Goal: Task Accomplishment & Management: Use online tool/utility

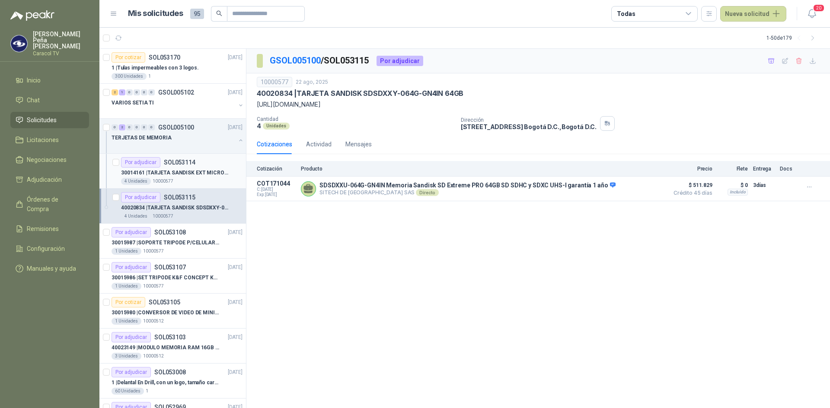
click at [184, 177] on div "30014161 | TARJETA SANDISK EXT MICRO SDXC UHS128GB" at bounding box center [181, 173] width 121 height 10
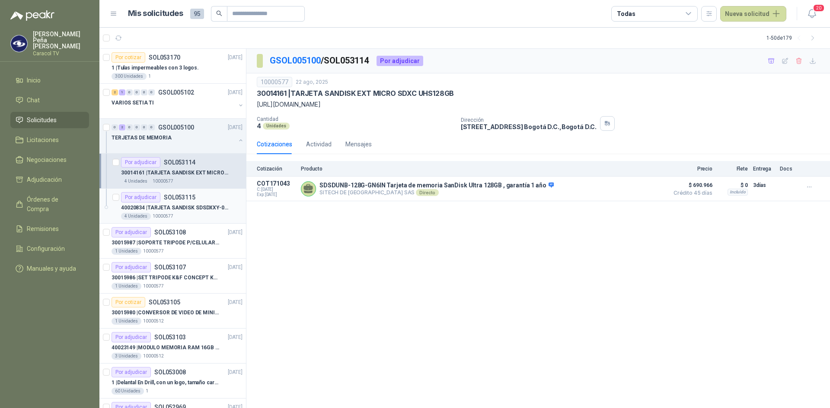
click at [178, 195] on p "SOL053115" at bounding box center [180, 197] width 32 height 6
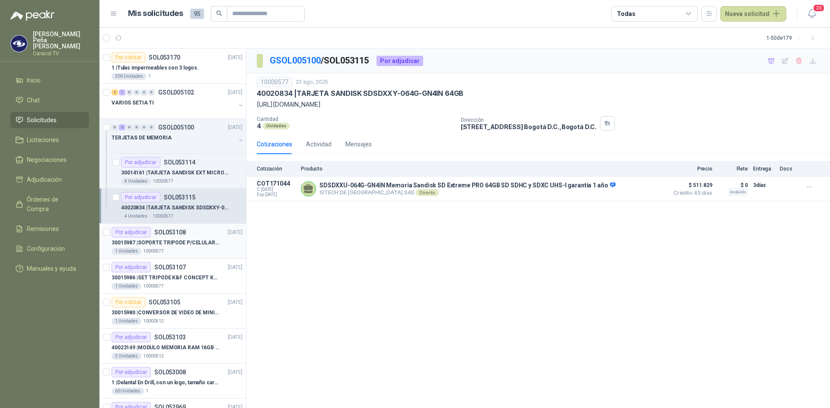
click at [171, 243] on p "30015987 | SOPORTE TRIPODE P/CELULAR GENERICO" at bounding box center [165, 243] width 108 height 8
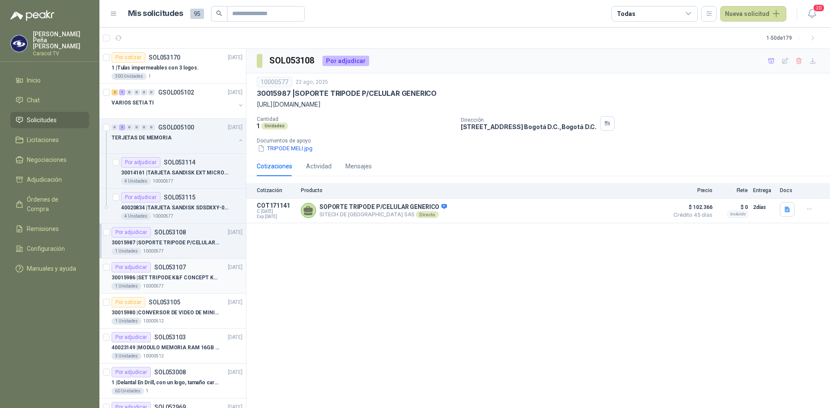
click at [162, 274] on p "30015986 | SET TRIPODE K&F CONCEPT KT391" at bounding box center [165, 278] width 108 height 8
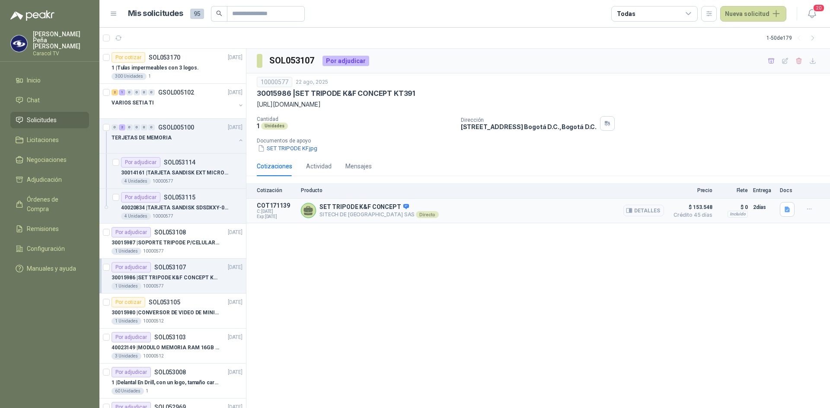
click at [338, 207] on p "SET TRIPODE K&F CONCEPT" at bounding box center [378, 208] width 119 height 8
click at [403, 207] on icon at bounding box center [406, 206] width 6 height 5
click at [637, 209] on button "Detalles" at bounding box center [643, 211] width 41 height 12
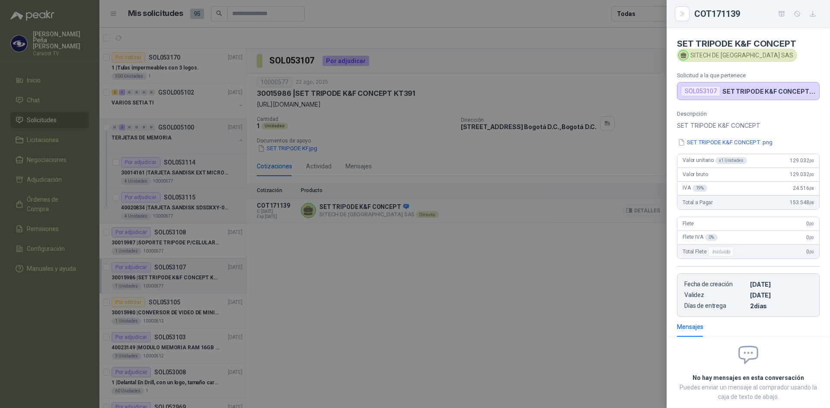
scroll to position [48, 0]
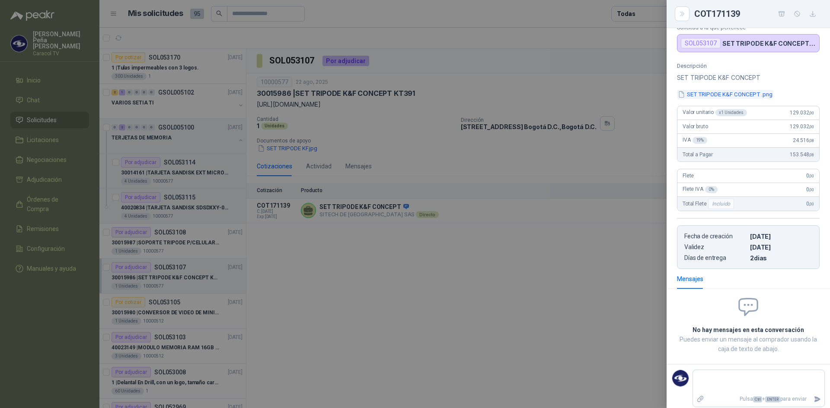
click at [761, 94] on button "SET TRIPODE K&F CONCEPT .png" at bounding box center [725, 94] width 96 height 9
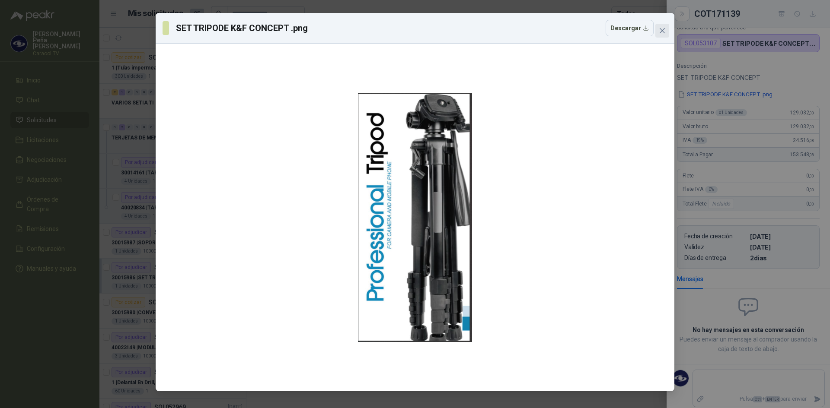
click at [663, 28] on icon "close" at bounding box center [662, 30] width 7 height 7
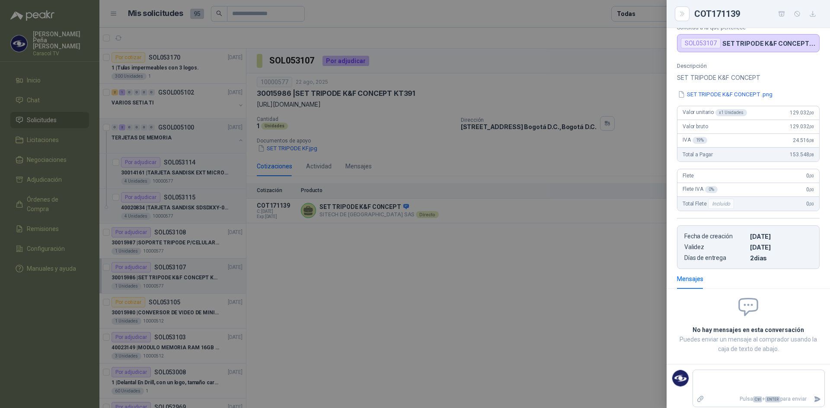
click at [355, 281] on div at bounding box center [415, 204] width 830 height 408
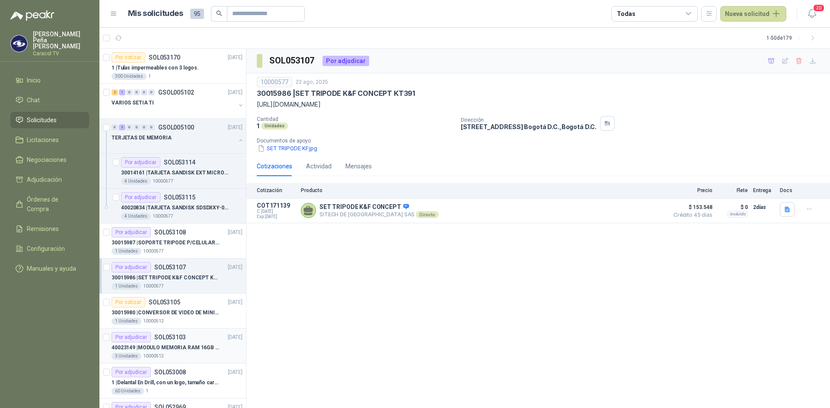
click at [185, 348] on p "40023149 | MODULO MEMORIA RAM 16GB DDR4 2666 MHZ - PORTATIL" at bounding box center [165, 348] width 108 height 8
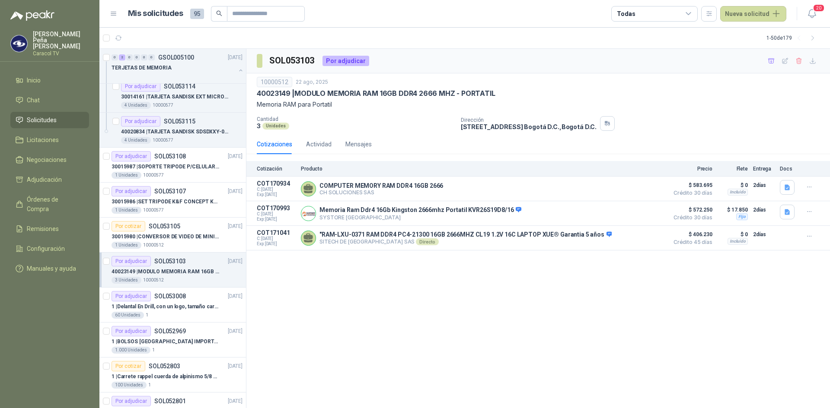
scroll to position [86, 0]
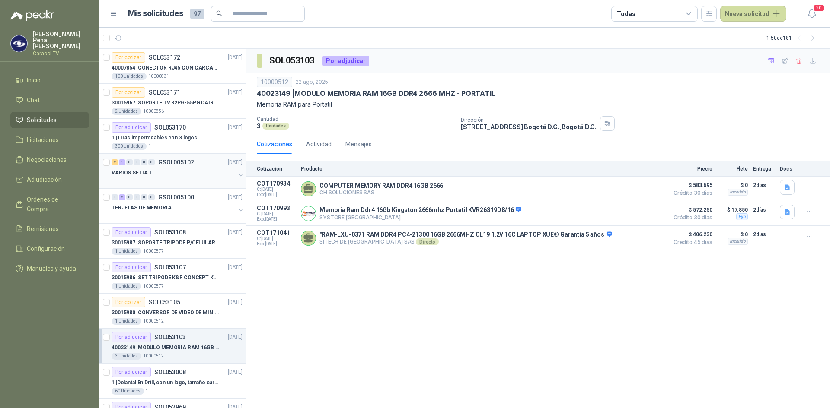
click at [168, 172] on div "VARIOS SETIA TI" at bounding box center [173, 173] width 124 height 10
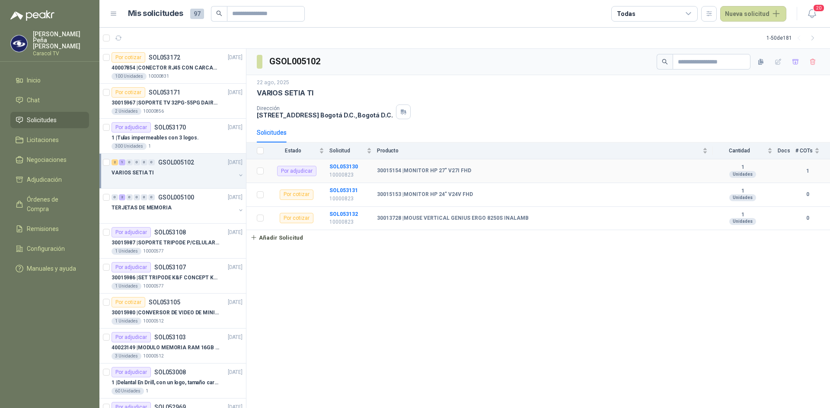
click at [434, 170] on b "30015154 | MONITOR HP 27" V27I FHD" at bounding box center [424, 171] width 94 height 7
click at [333, 166] on b "SOL053130" at bounding box center [343, 167] width 29 height 6
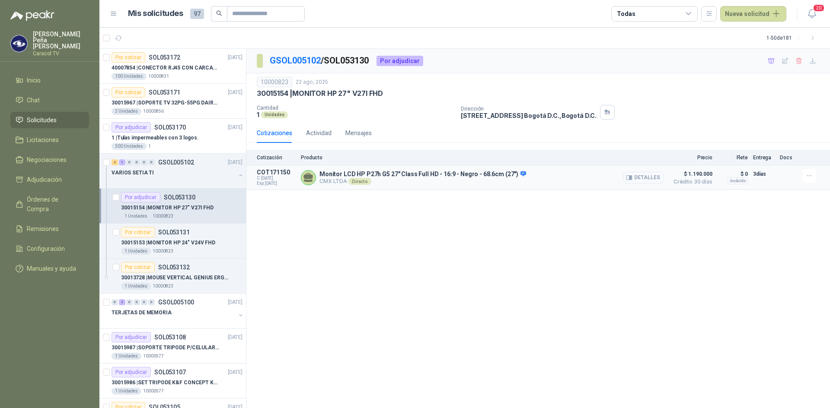
click at [646, 180] on button "Detalles" at bounding box center [643, 178] width 41 height 12
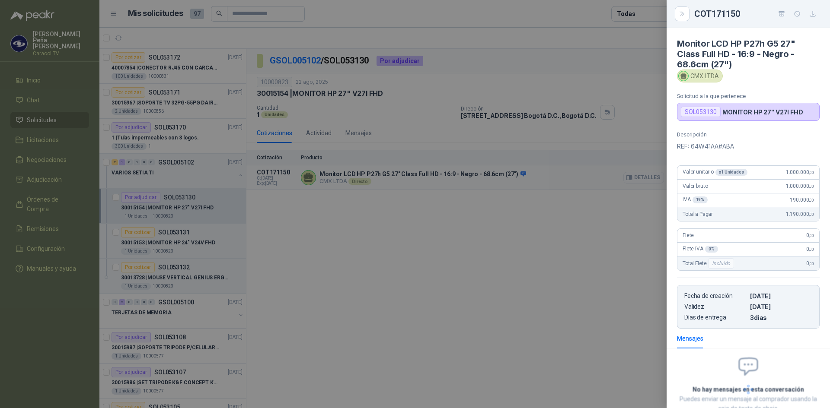
scroll to position [60, 0]
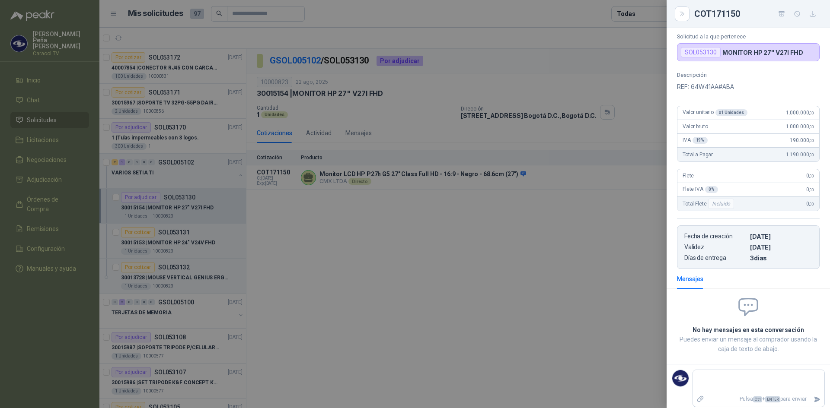
click at [431, 186] on div at bounding box center [415, 204] width 830 height 408
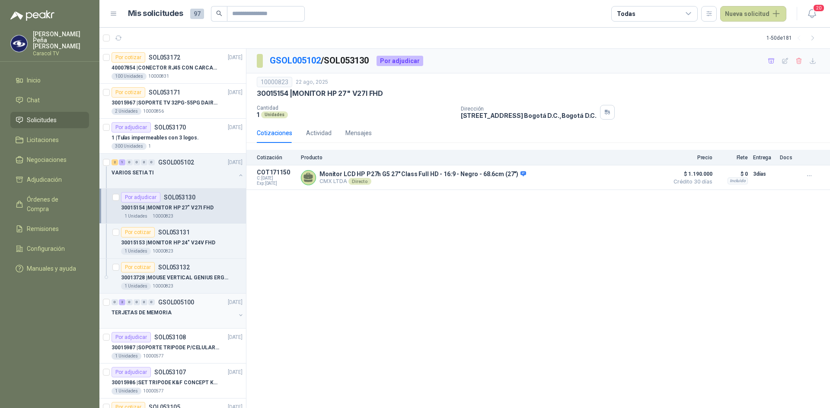
scroll to position [86, 0]
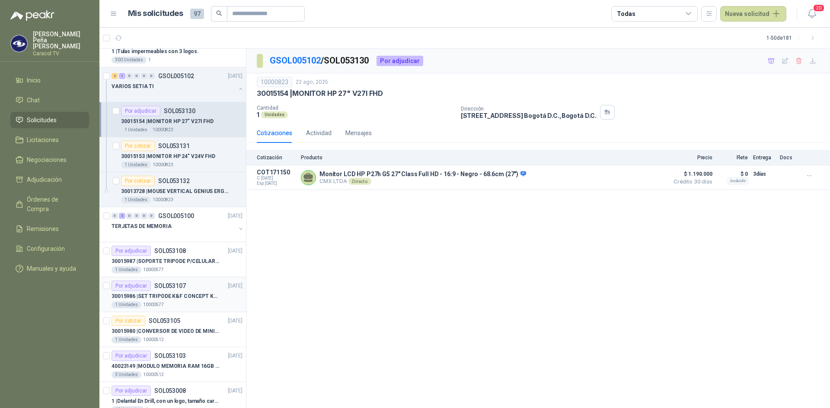
click at [187, 295] on p "30015986 | SET TRIPODE K&F CONCEPT KT391" at bounding box center [165, 297] width 108 height 8
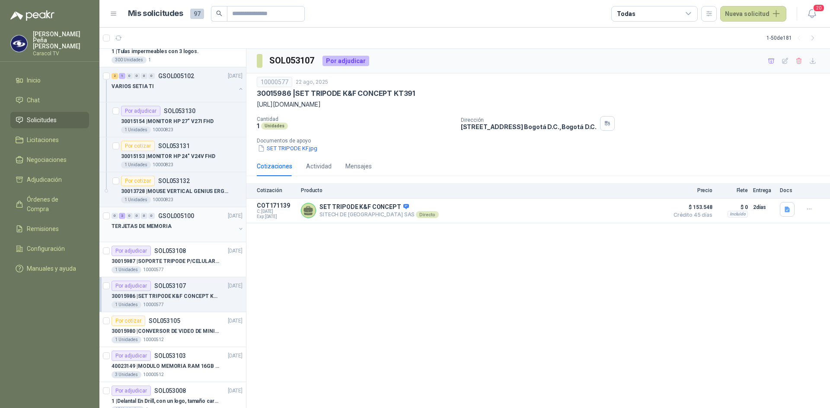
click at [165, 224] on p "TERJETAS DE MEMORIA" at bounding box center [141, 227] width 60 height 8
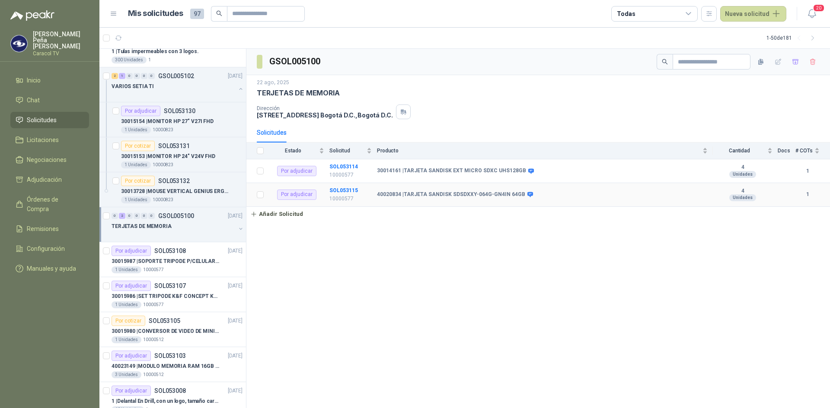
click at [413, 194] on b "40020834 | TARJETA SANDISK SDSDXXY-064G-GN4IN 64GB" at bounding box center [451, 194] width 148 height 7
click at [346, 191] on b "SOL053115" at bounding box center [343, 191] width 29 height 6
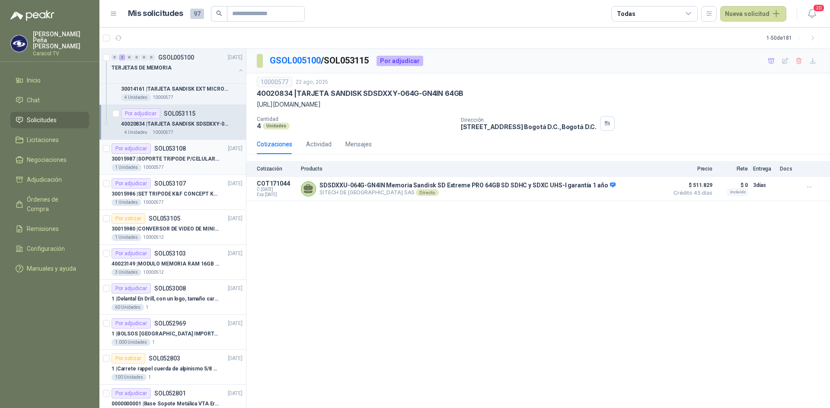
scroll to position [259, 0]
click at [197, 262] on p "40023149 | MODULO MEMORIA RAM 16GB DDR4 2666 MHZ - PORTATIL" at bounding box center [165, 264] width 108 height 8
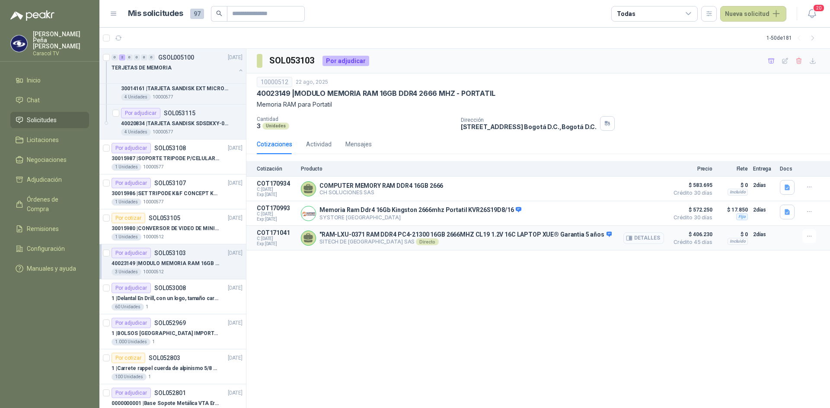
click at [647, 237] on button "Detalles" at bounding box center [643, 238] width 41 height 12
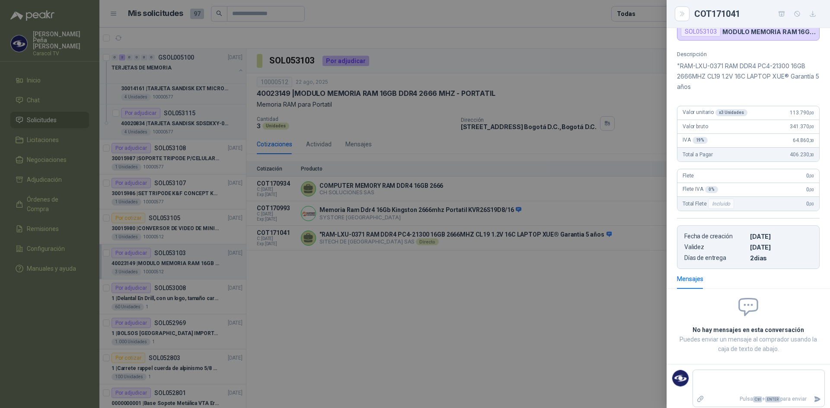
scroll to position [4, 0]
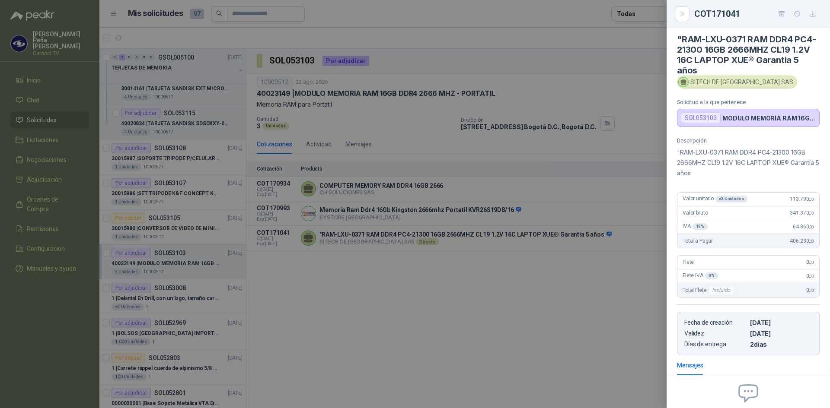
click at [588, 269] on div at bounding box center [415, 204] width 830 height 408
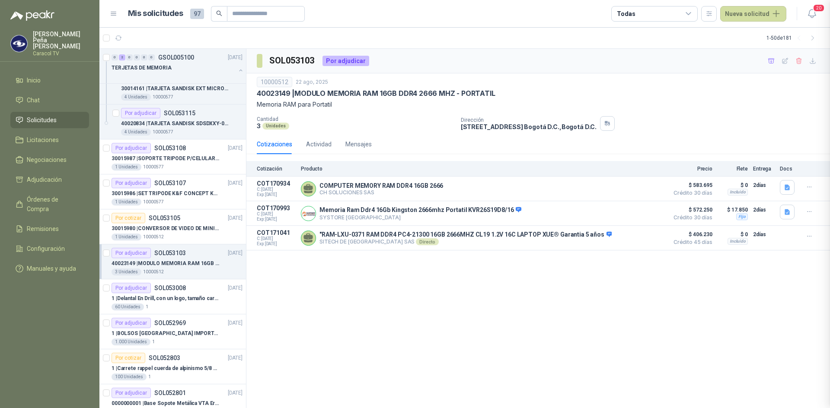
scroll to position [95, 0]
click at [816, 58] on icon "button" at bounding box center [812, 60] width 7 height 7
click at [771, 62] on icon "button" at bounding box center [771, 60] width 6 height 5
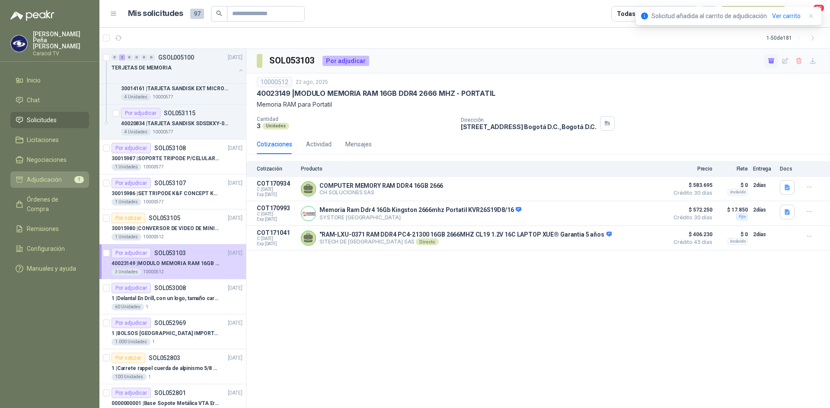
click at [40, 175] on span "Adjudicación" at bounding box center [44, 180] width 35 height 10
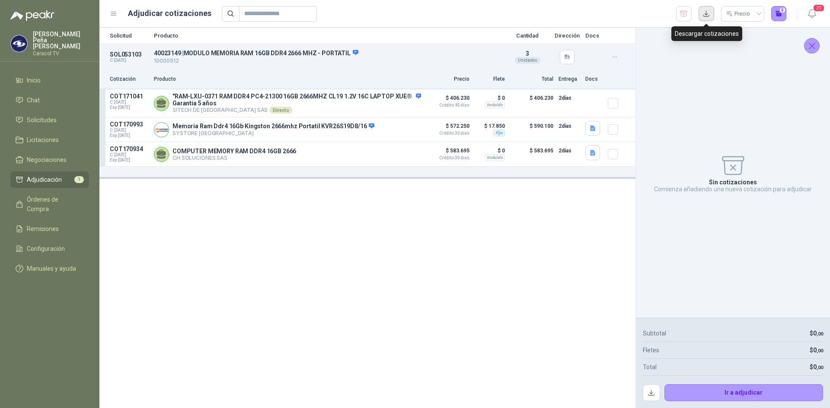
click at [707, 12] on button "button" at bounding box center [706, 14] width 16 height 16
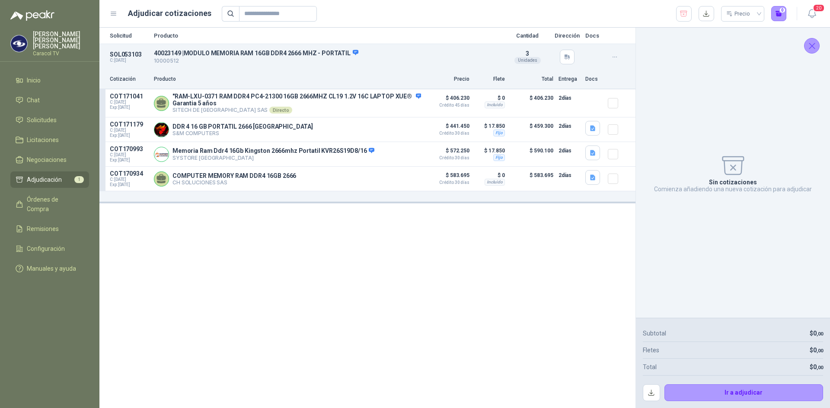
click at [47, 175] on span "Adjudicación" at bounding box center [44, 180] width 35 height 10
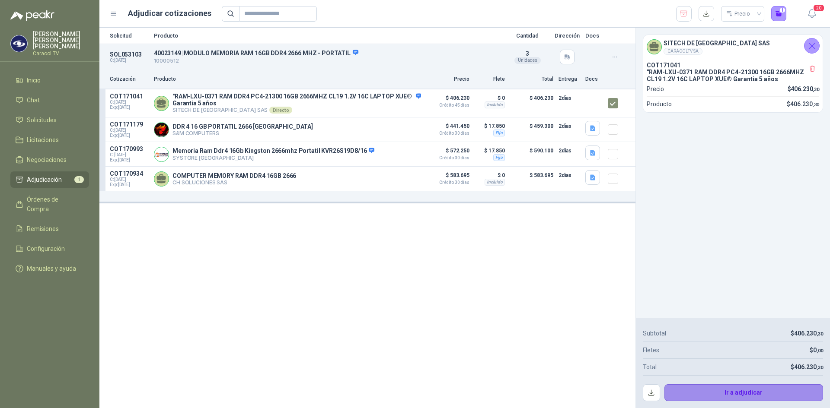
click at [764, 394] on button "Ir a adjudicar" at bounding box center [743, 393] width 159 height 17
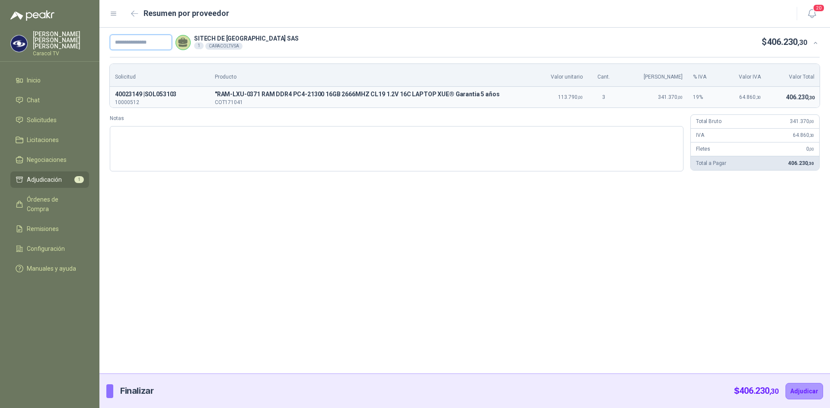
click at [136, 44] on input "text" at bounding box center [141, 43] width 62 height 16
paste input "**********"
type input "**********"
click at [810, 389] on button "Adjudicar" at bounding box center [804, 391] width 38 height 16
